Goal: Information Seeking & Learning: Learn about a topic

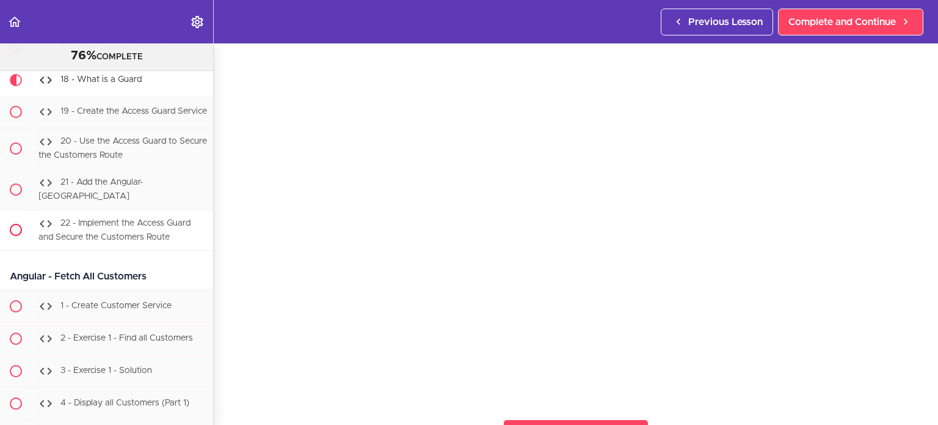
scroll to position [24743, 0]
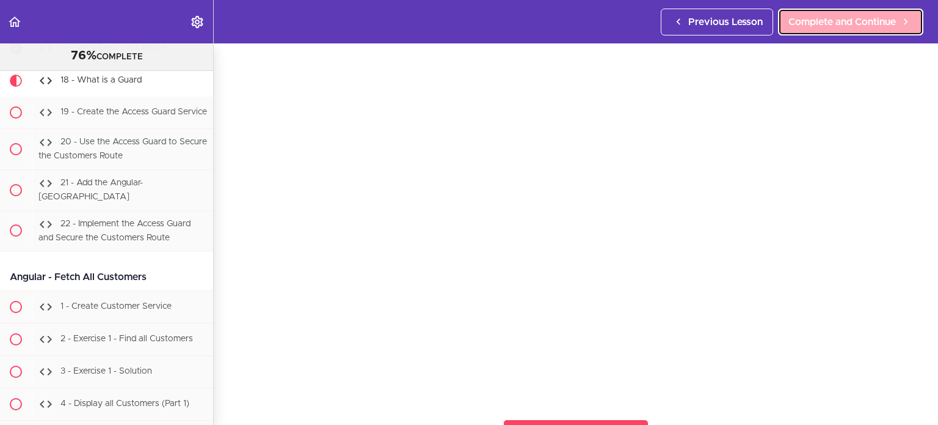
click at [849, 32] on link "Complete and Continue" at bounding box center [850, 22] width 145 height 27
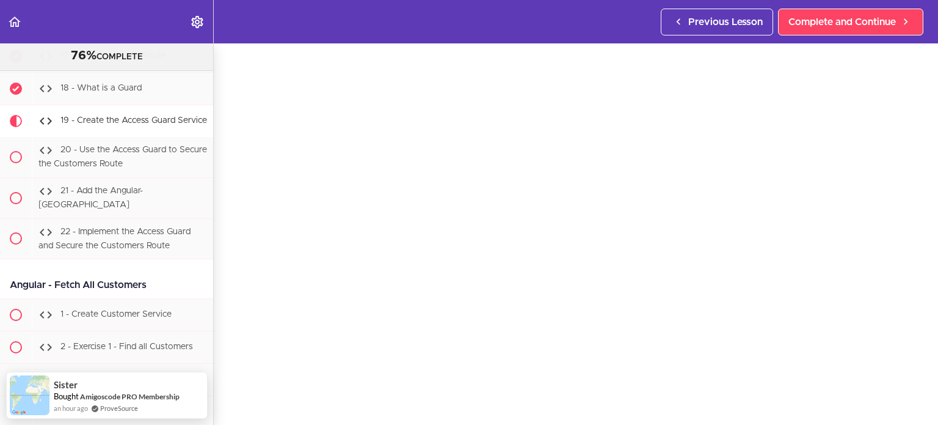
scroll to position [24732, 0]
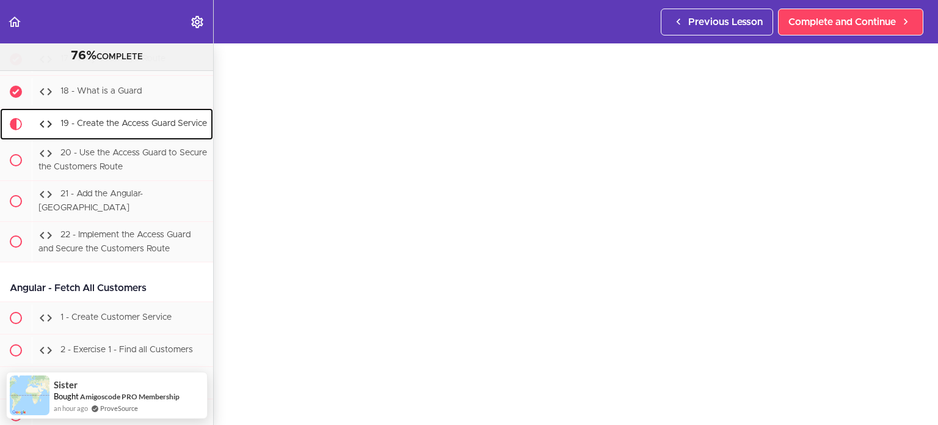
click at [170, 137] on div "19 - Create the Access Guard Service" at bounding box center [122, 124] width 181 height 27
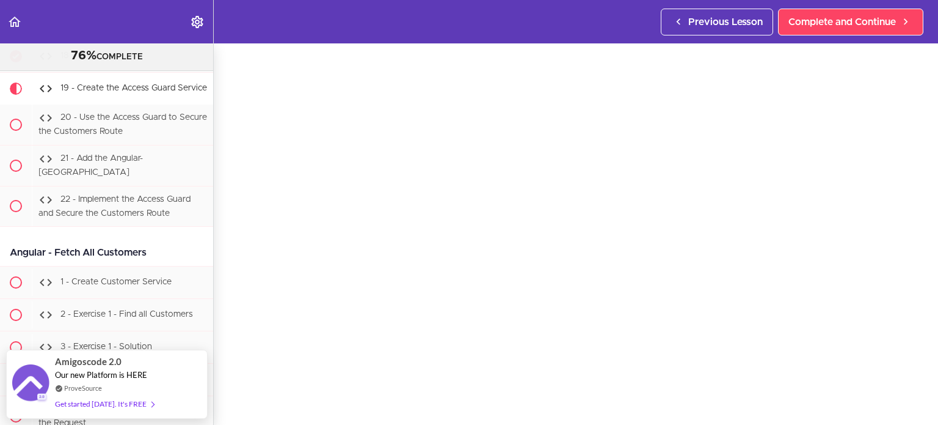
scroll to position [55, 0]
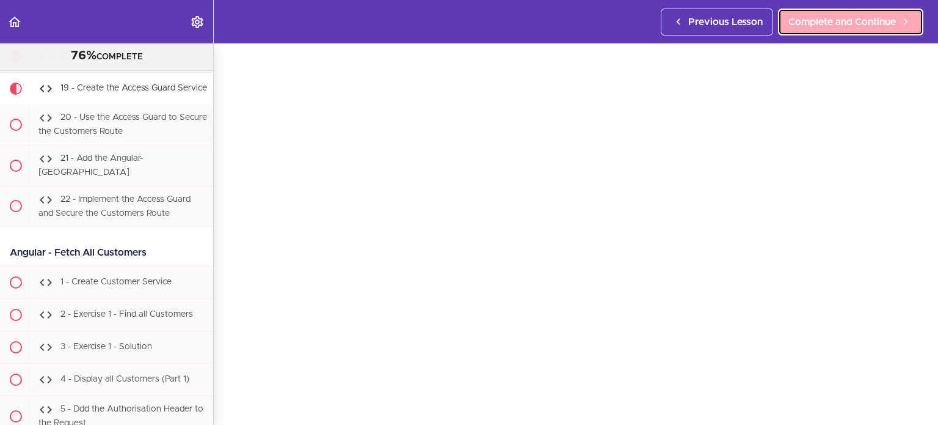
click at [879, 24] on span "Complete and Continue" at bounding box center [843, 22] width 108 height 15
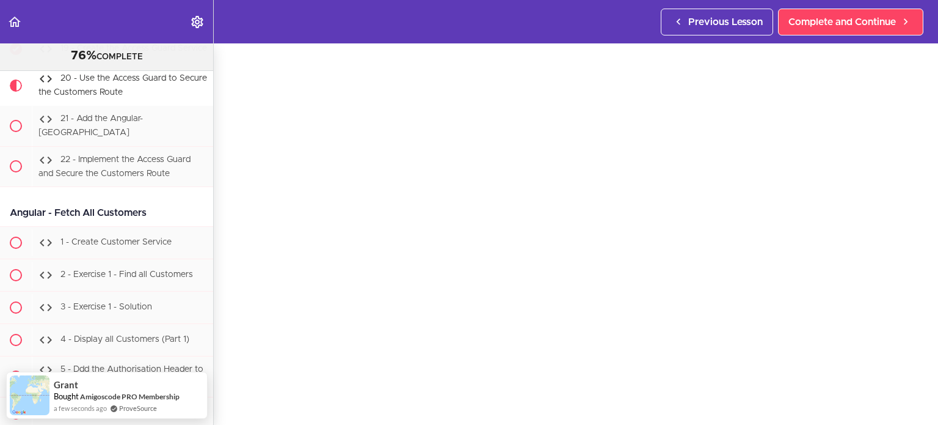
scroll to position [67, 0]
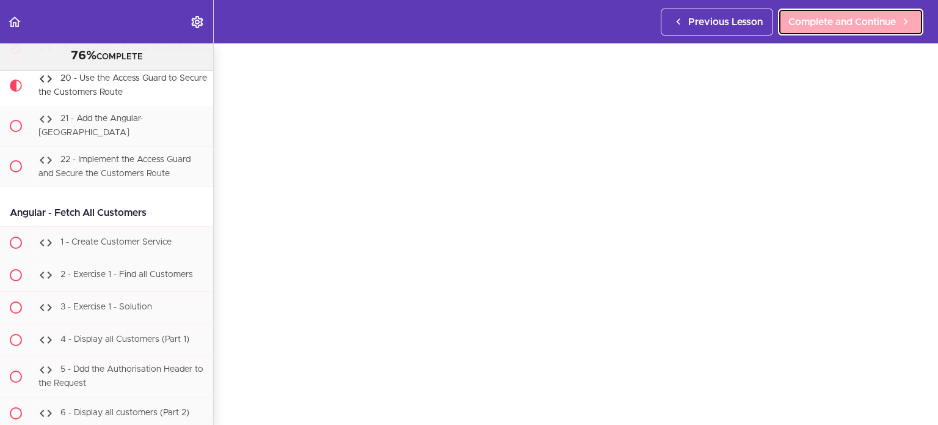
click at [876, 12] on link "Complete and Continue" at bounding box center [850, 22] width 145 height 27
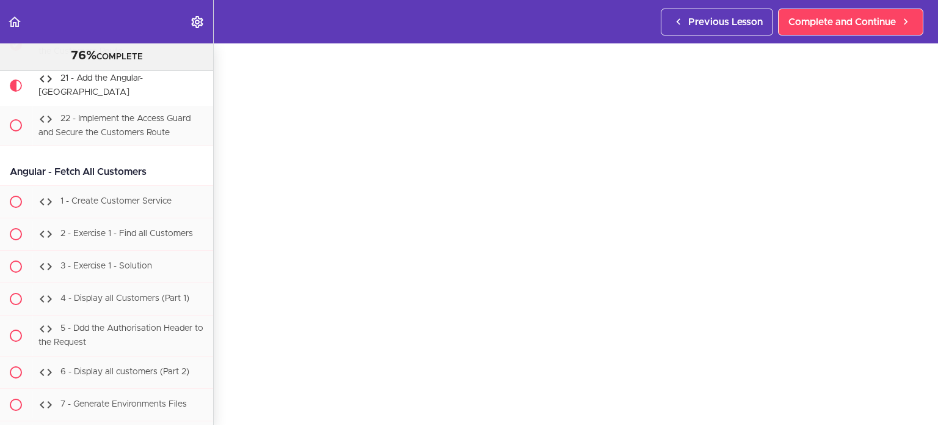
scroll to position [53, 0]
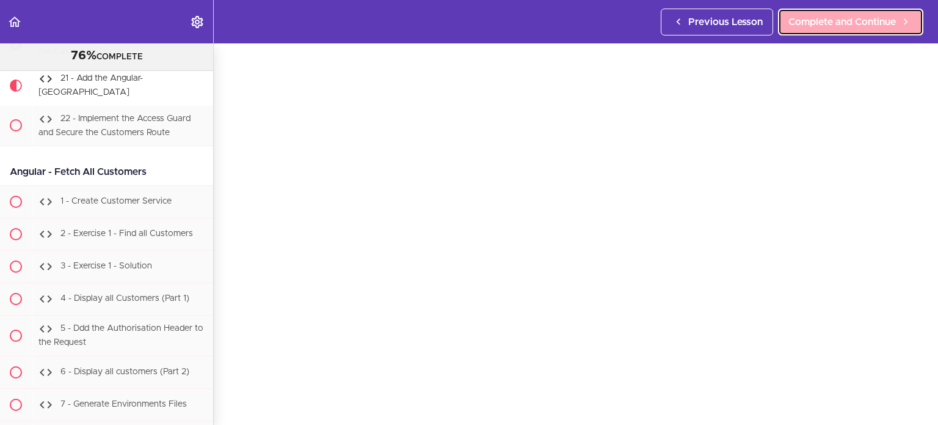
click at [881, 27] on span "Complete and Continue" at bounding box center [843, 22] width 108 height 15
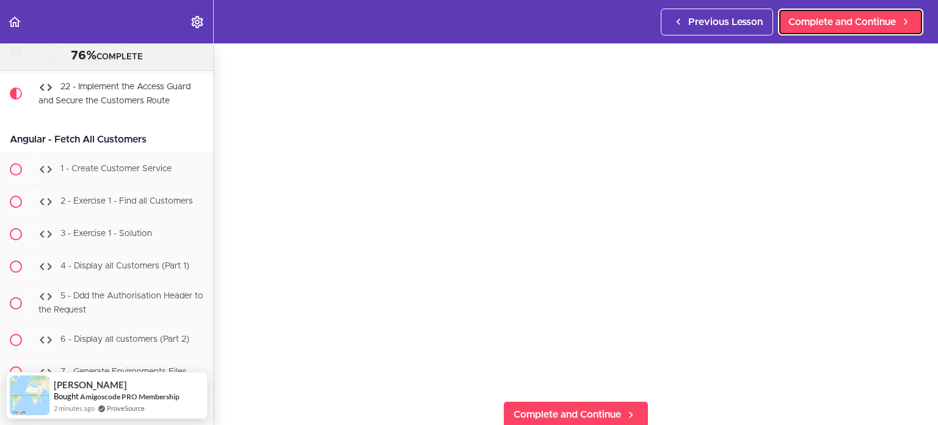
scroll to position [99, 0]
